Goal: Information Seeking & Learning: Check status

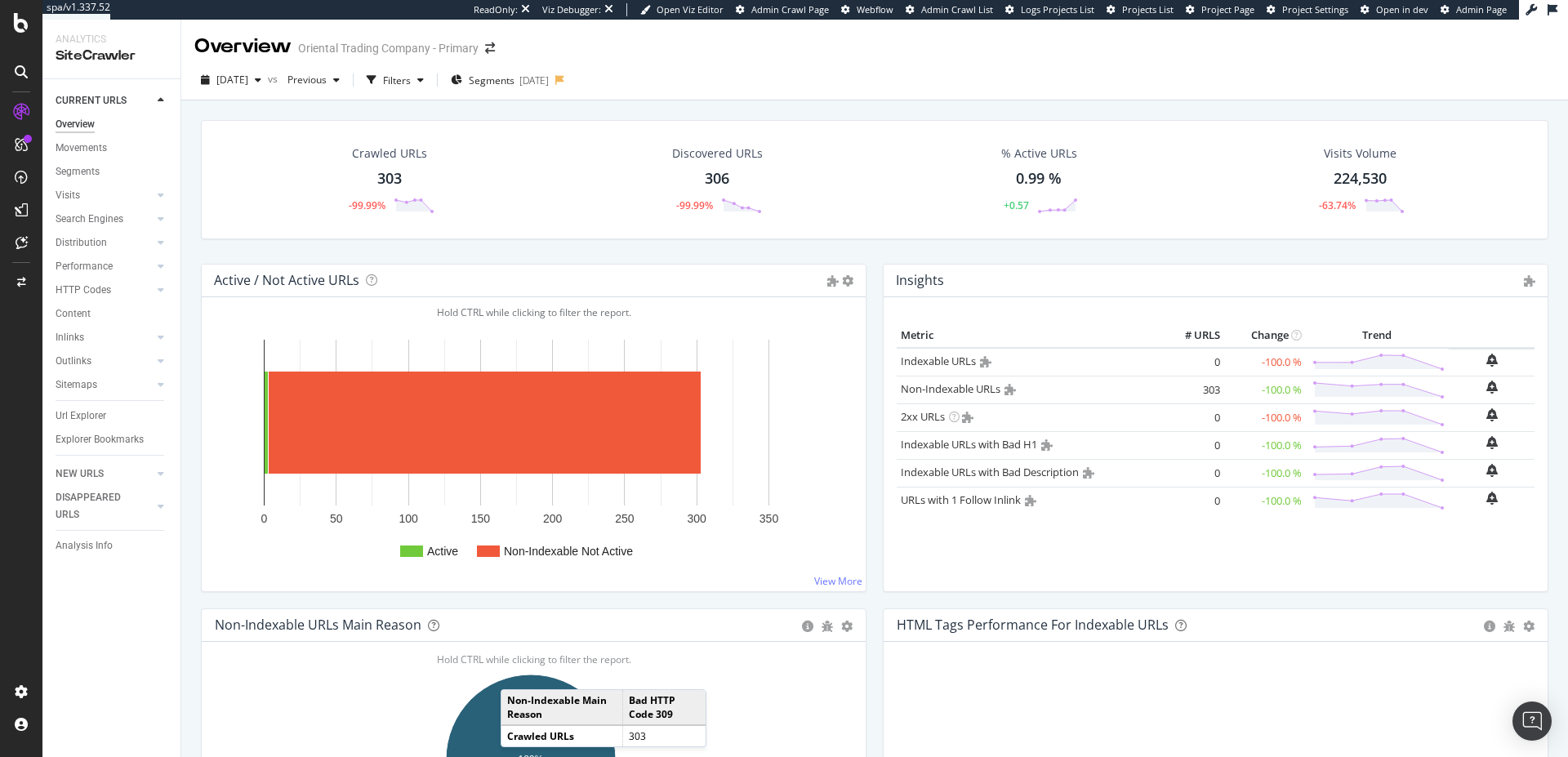
click at [268, 90] on div "[DATE]" at bounding box center [231, 79] width 73 height 24
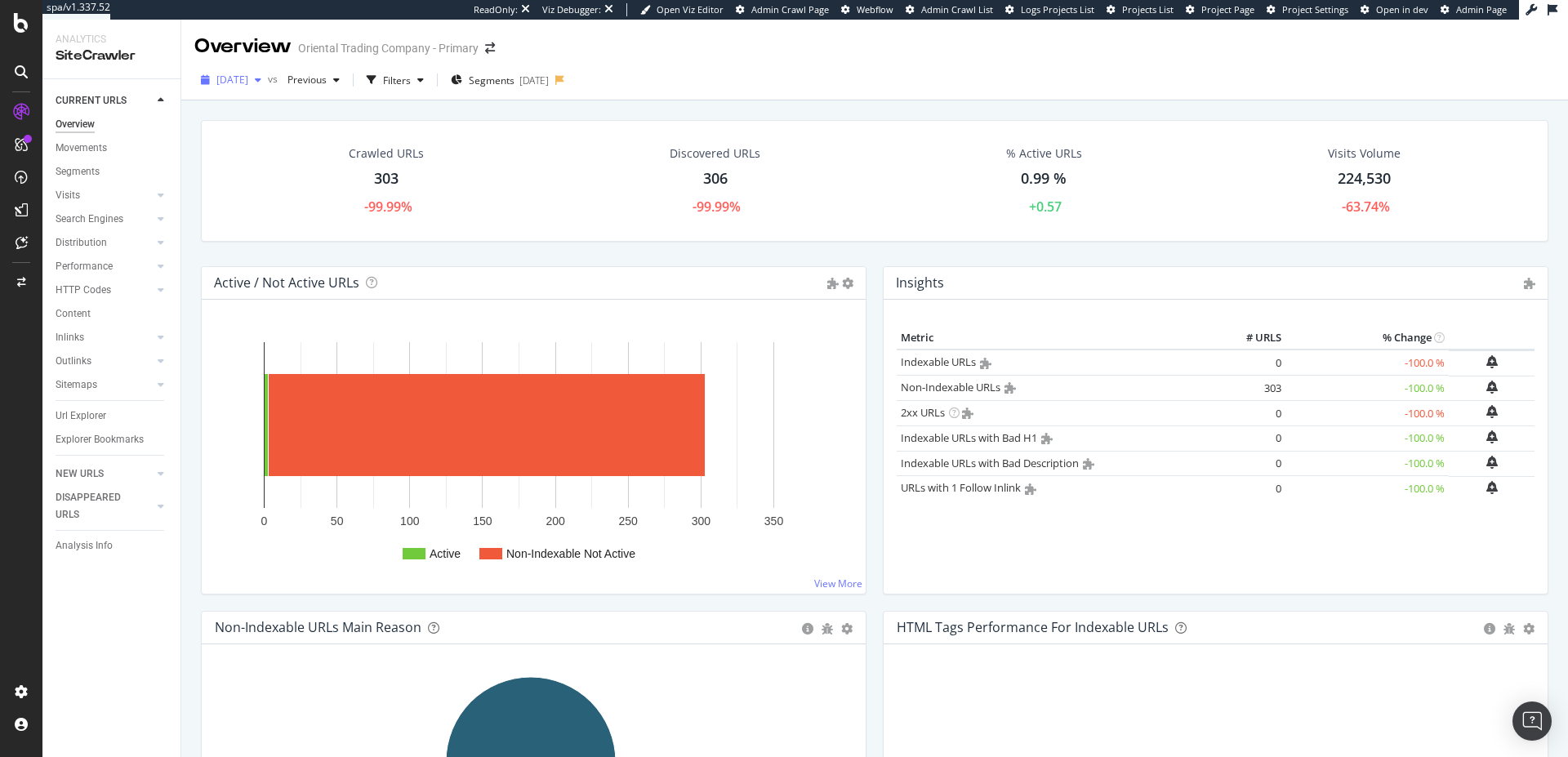
click at [268, 72] on div "[DATE]" at bounding box center [231, 79] width 73 height 24
click at [253, 164] on div "[DATE]" at bounding box center [261, 169] width 88 height 15
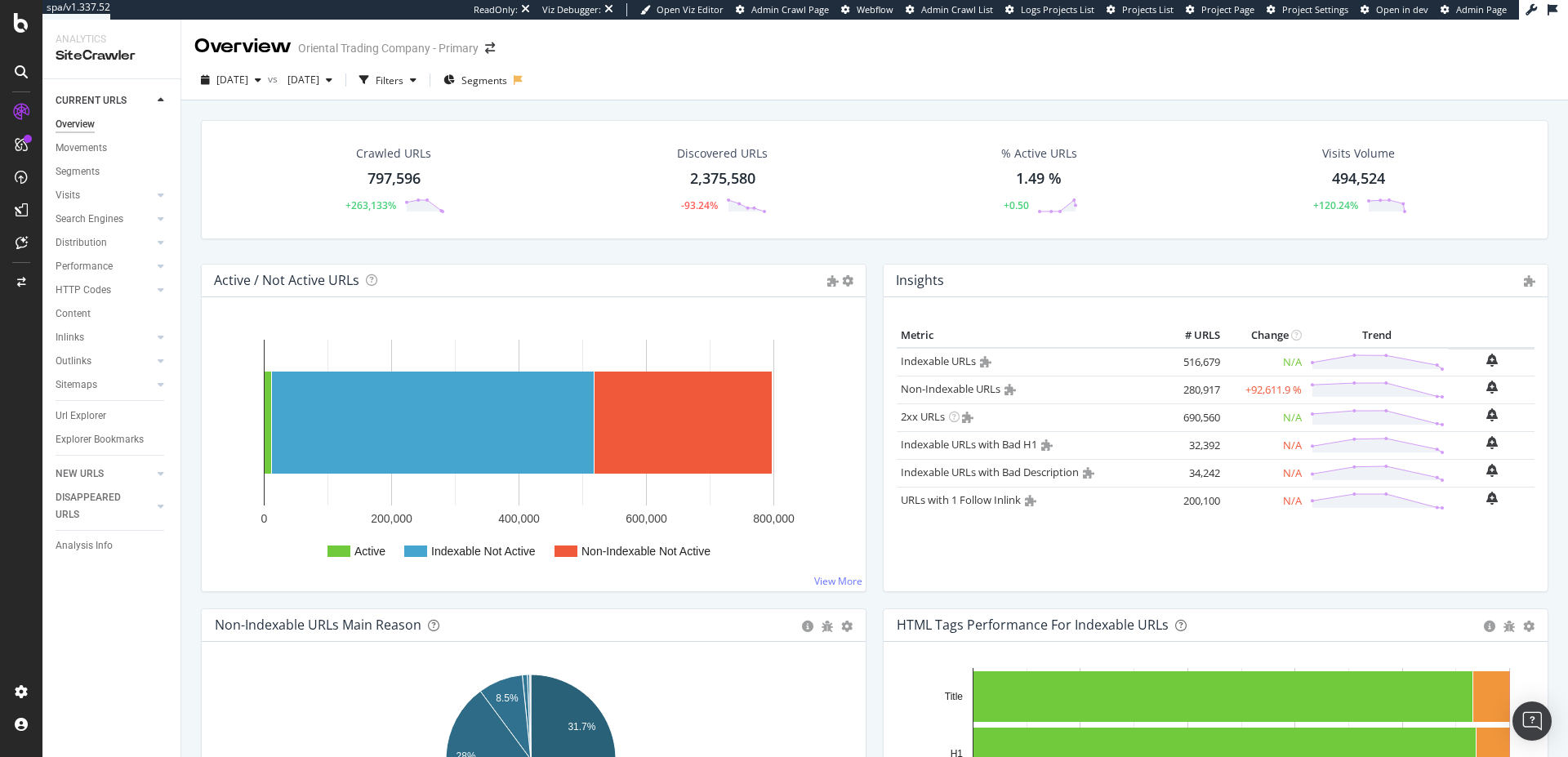
drag, startPoint x: 669, startPoint y: 134, endPoint x: 365, endPoint y: 255, distance: 327.2
click at [365, 255] on div "Crawled URLs 797,596 +263,133% Discovered URLs 2,375,580 -93.24% % Active URLs …" at bounding box center [875, 192] width 1364 height 144
click at [75, 536] on div "Analysis Info" at bounding box center [119, 546] width 125 height 23
click at [76, 547] on div "Analysis Info" at bounding box center [84, 546] width 57 height 18
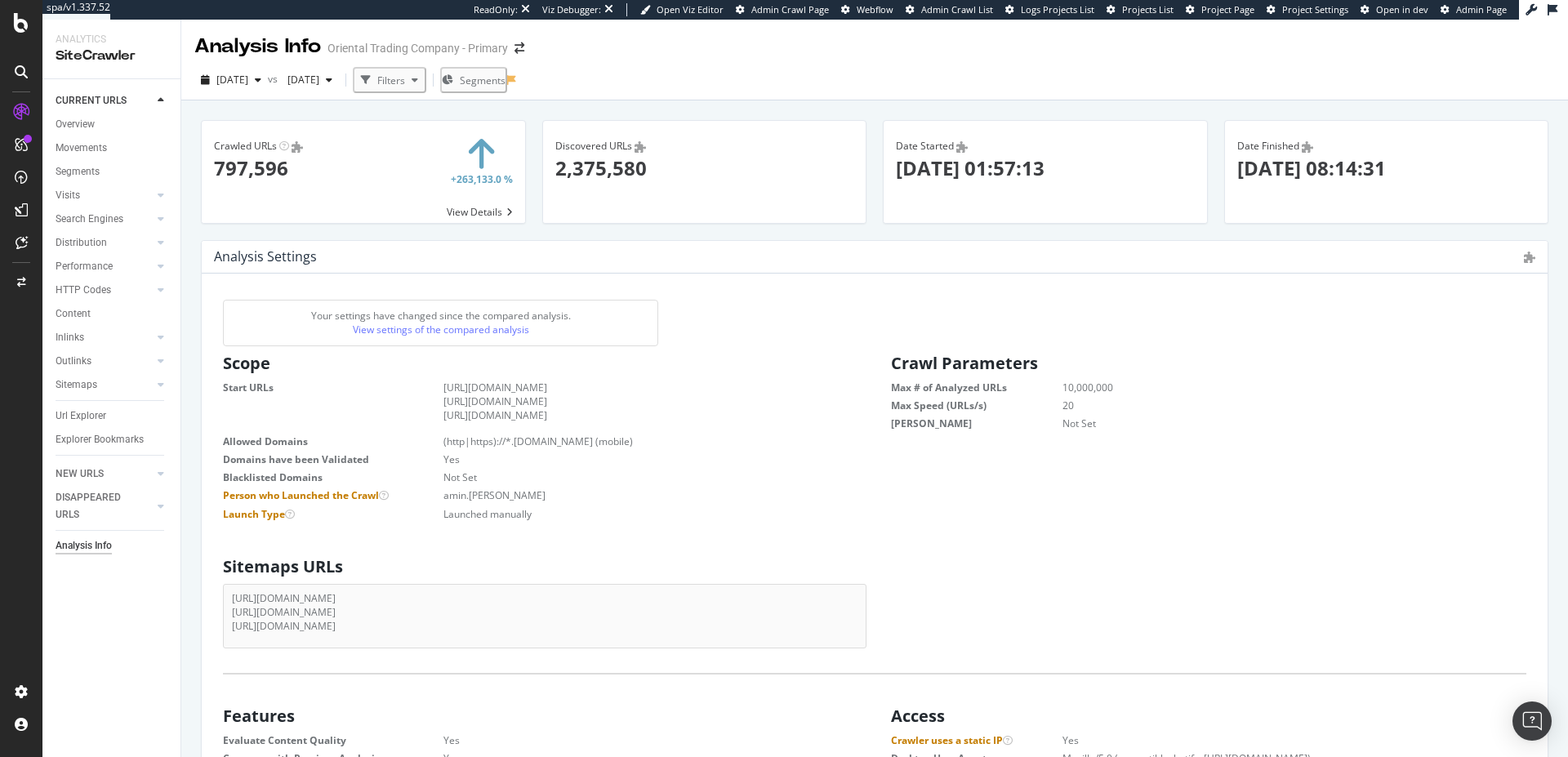
click at [697, 583] on div "Sitemaps URLs [URL][DOMAIN_NAME] [URL][DOMAIN_NAME] [URL][DOMAIN_NAME]" at bounding box center [541, 598] width 668 height 98
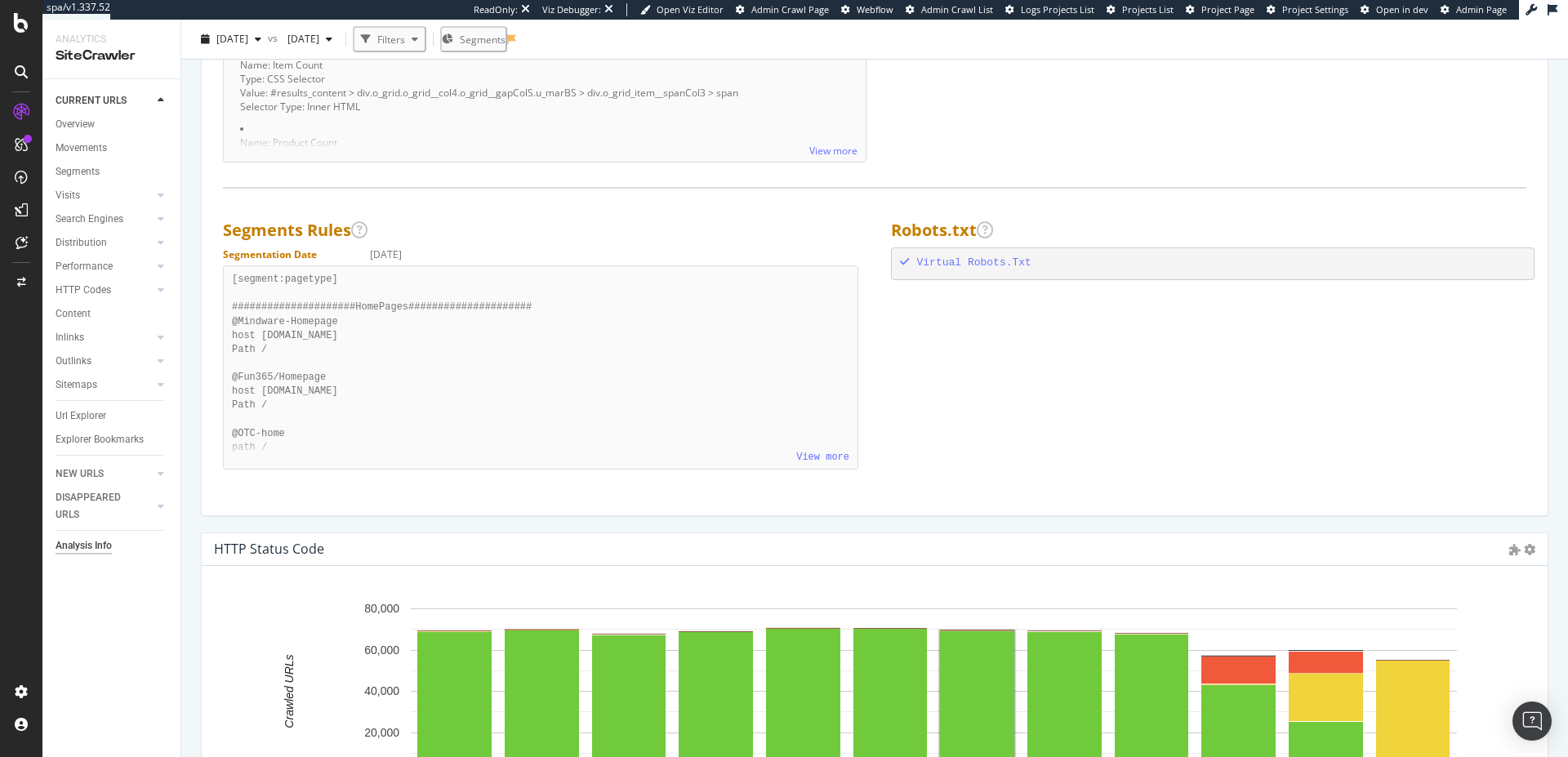
scroll to position [1423, 0]
